Goal: Navigation & Orientation: Find specific page/section

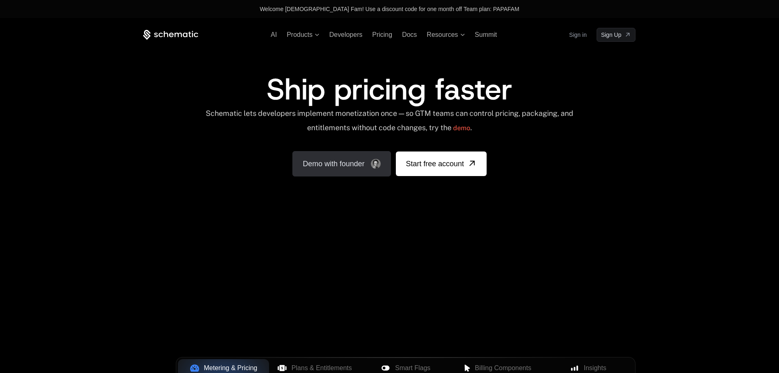
click at [369, 169] on link "Demo with founder" at bounding box center [341, 163] width 99 height 25
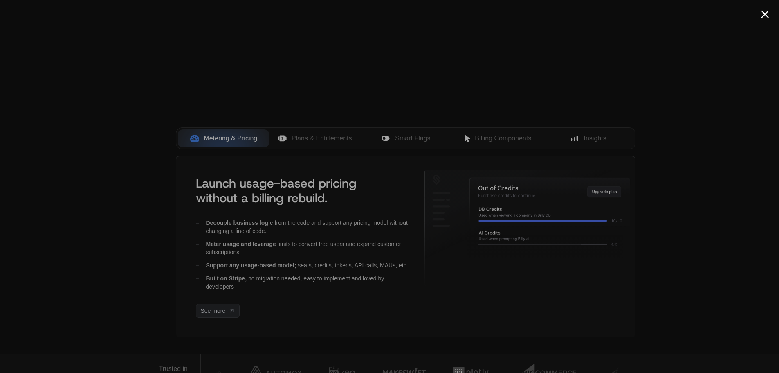
scroll to position [227, 0]
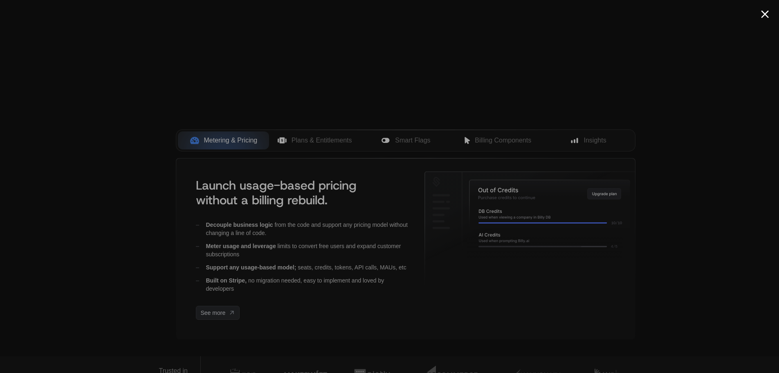
click at [765, 16] on button "Close modal" at bounding box center [765, 14] width 8 height 8
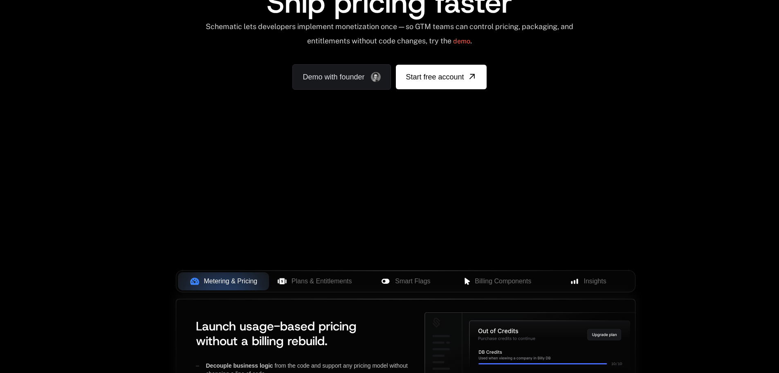
scroll to position [0, 0]
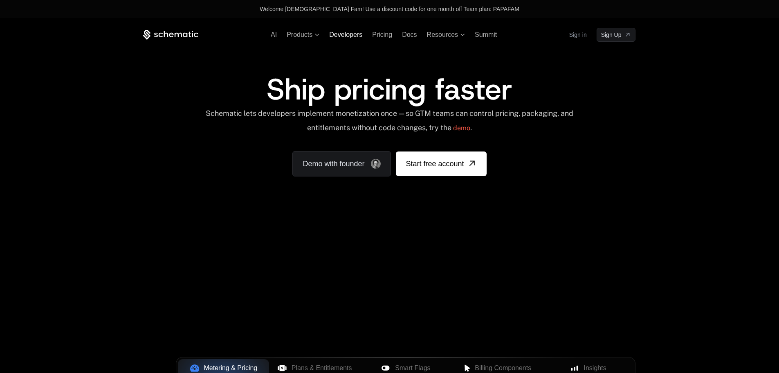
click at [352, 36] on span "Developers" at bounding box center [345, 34] width 33 height 7
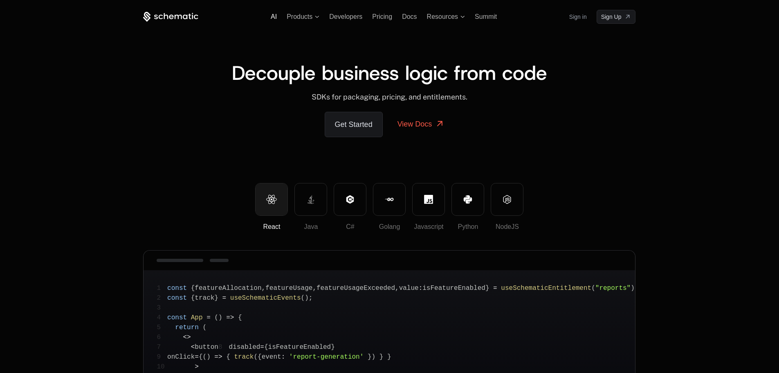
click at [272, 15] on span "AI" at bounding box center [274, 16] width 6 height 7
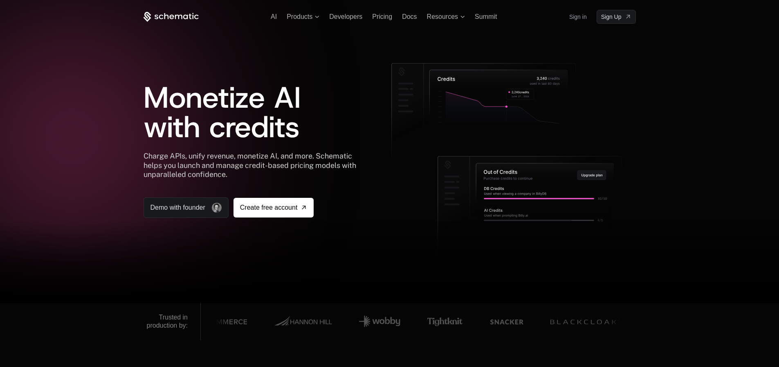
scroll to position [1, 0]
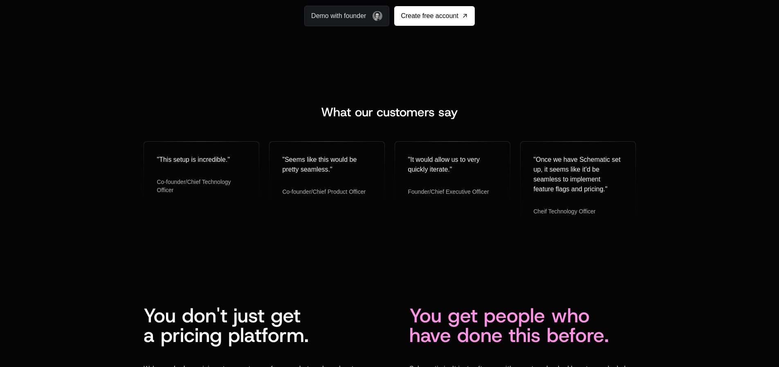
scroll to position [2119, 0]
